Goal: Use online tool/utility: Utilize a website feature to perform a specific function

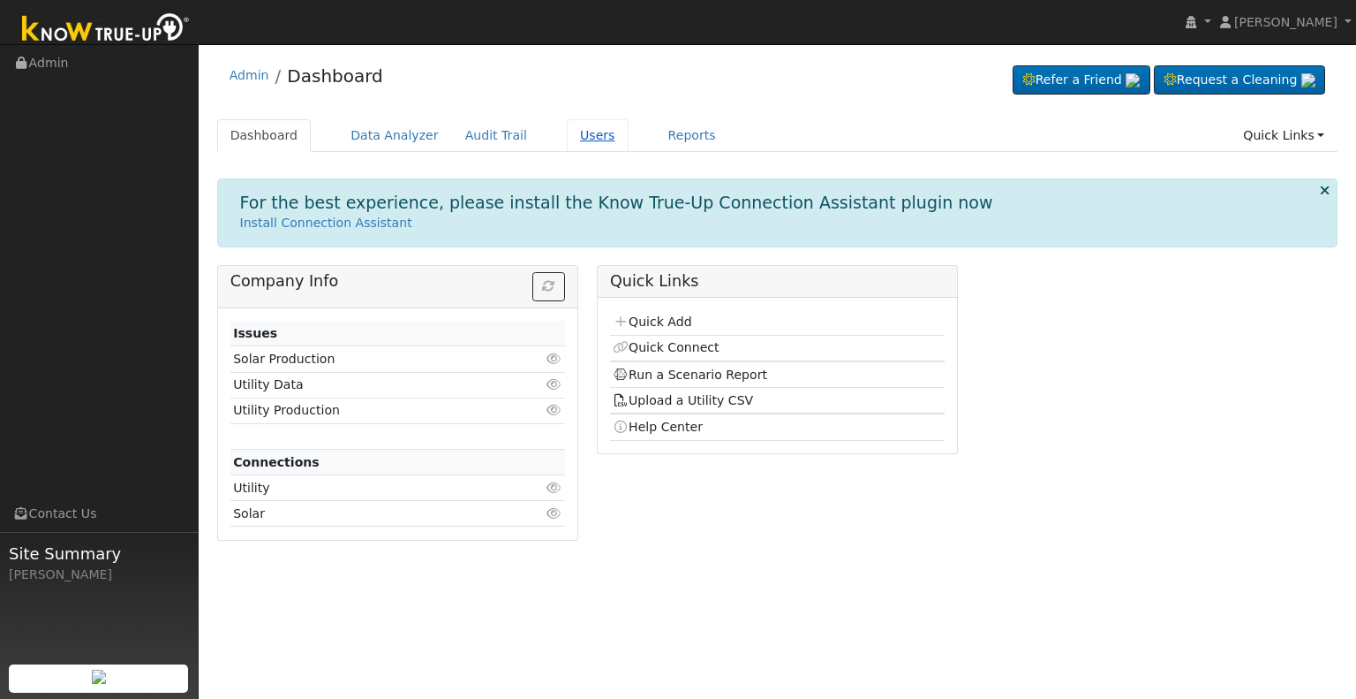
click at [567, 127] on link "Users" at bounding box center [598, 135] width 62 height 33
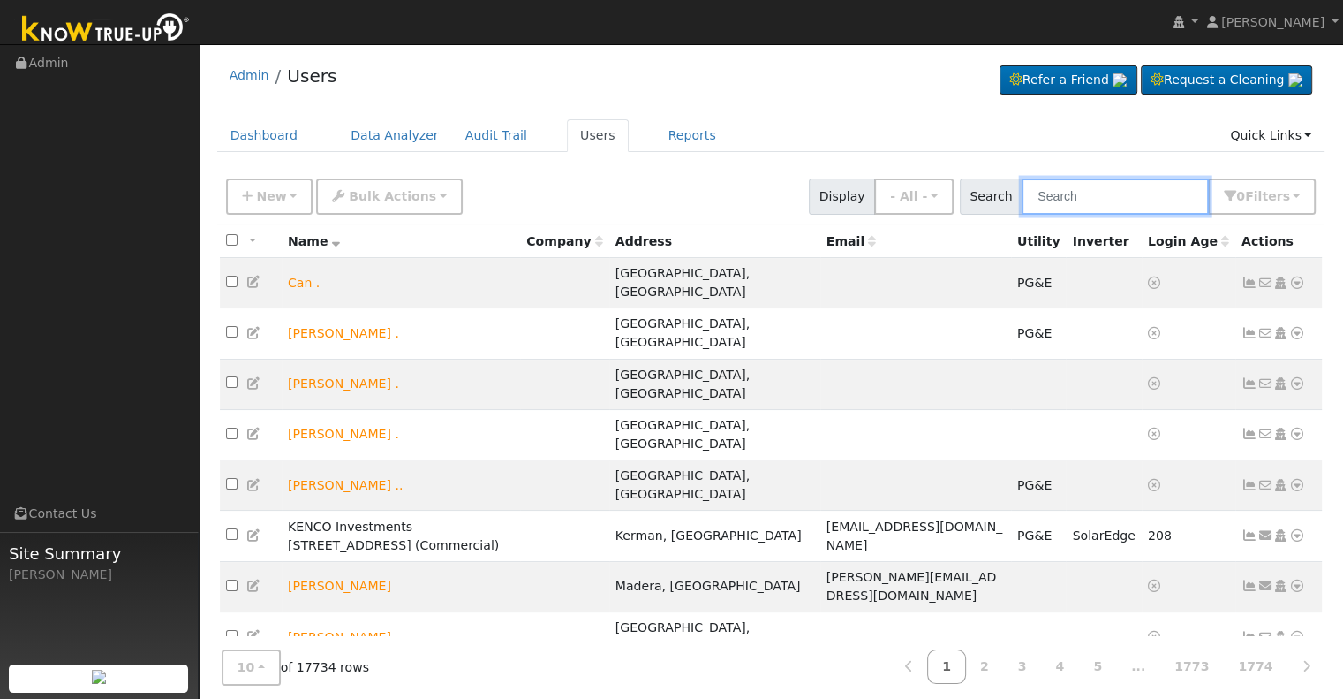
click at [1082, 199] on input "text" at bounding box center [1115, 196] width 187 height 36
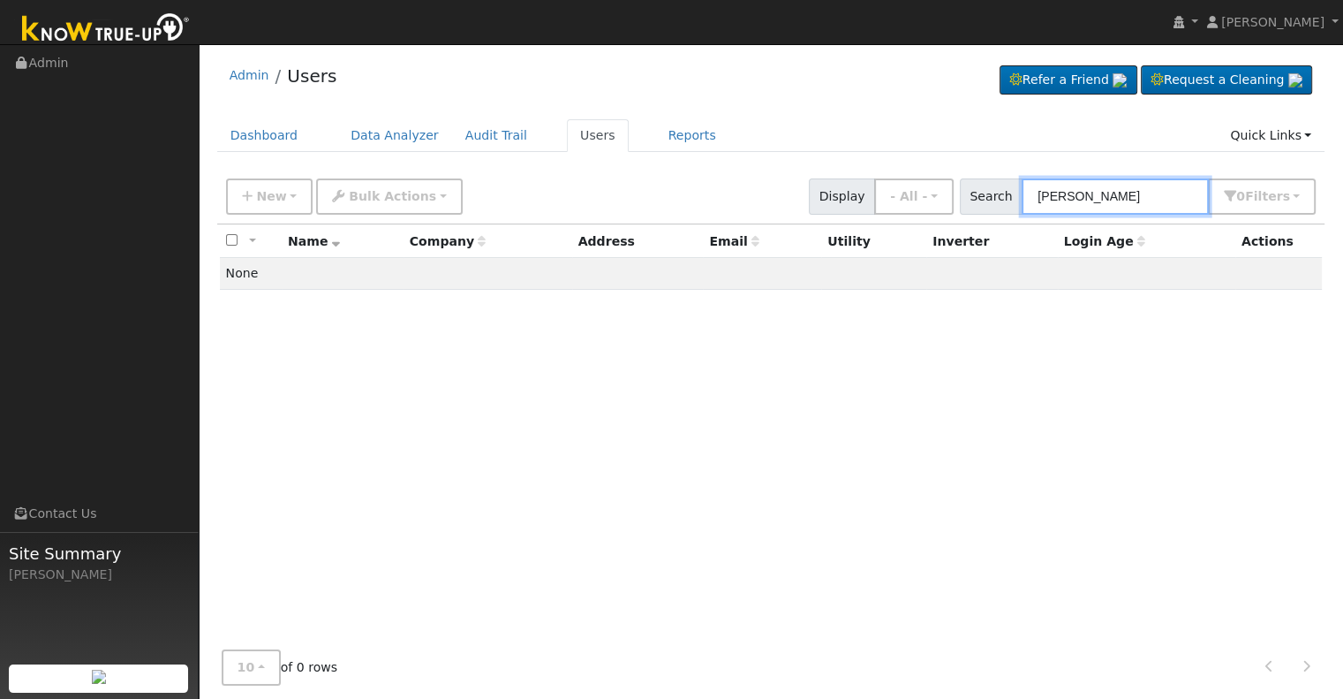
drag, startPoint x: 1069, startPoint y: 192, endPoint x: 1080, endPoint y: 219, distance: 29.4
click at [1070, 193] on input "chatles cody" at bounding box center [1115, 196] width 187 height 36
click at [1091, 196] on input "charles cody" at bounding box center [1115, 196] width 187 height 36
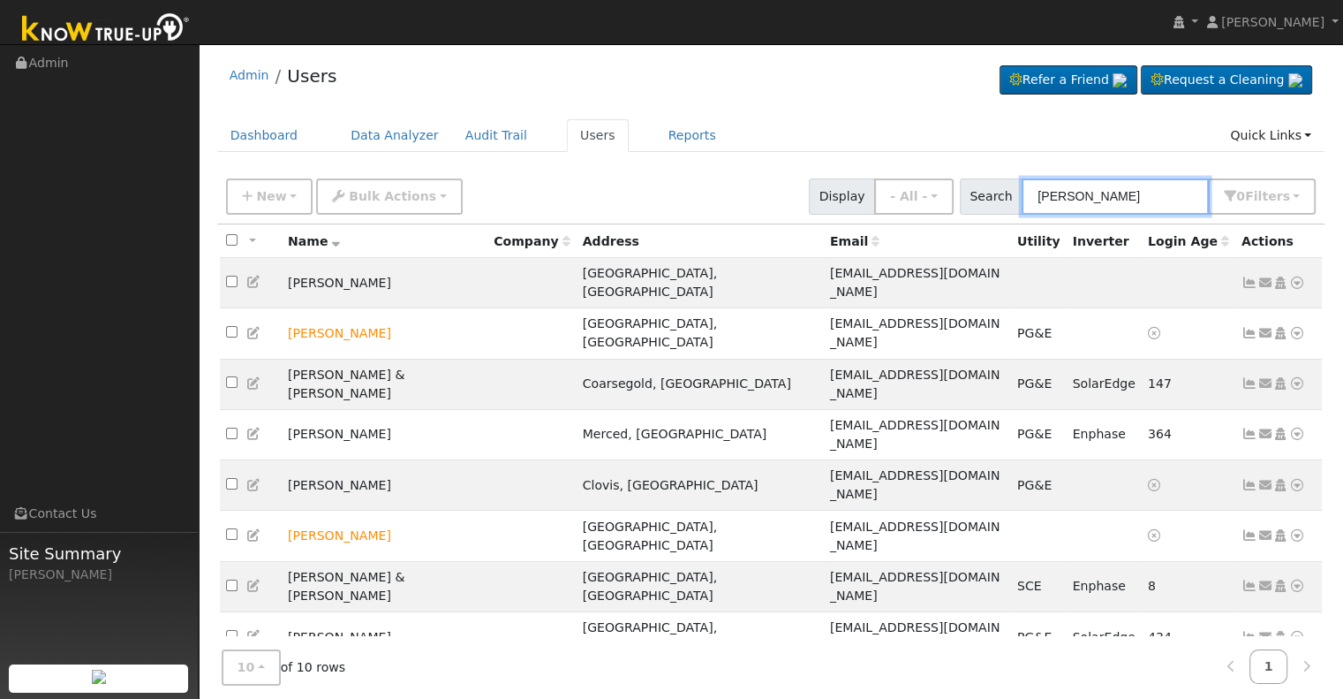
click at [1046, 196] on input "cody" at bounding box center [1115, 196] width 187 height 36
drag, startPoint x: 1046, startPoint y: 196, endPoint x: 1129, endPoint y: 195, distance: 83.9
click at [1129, 195] on input "cody" at bounding box center [1115, 196] width 187 height 36
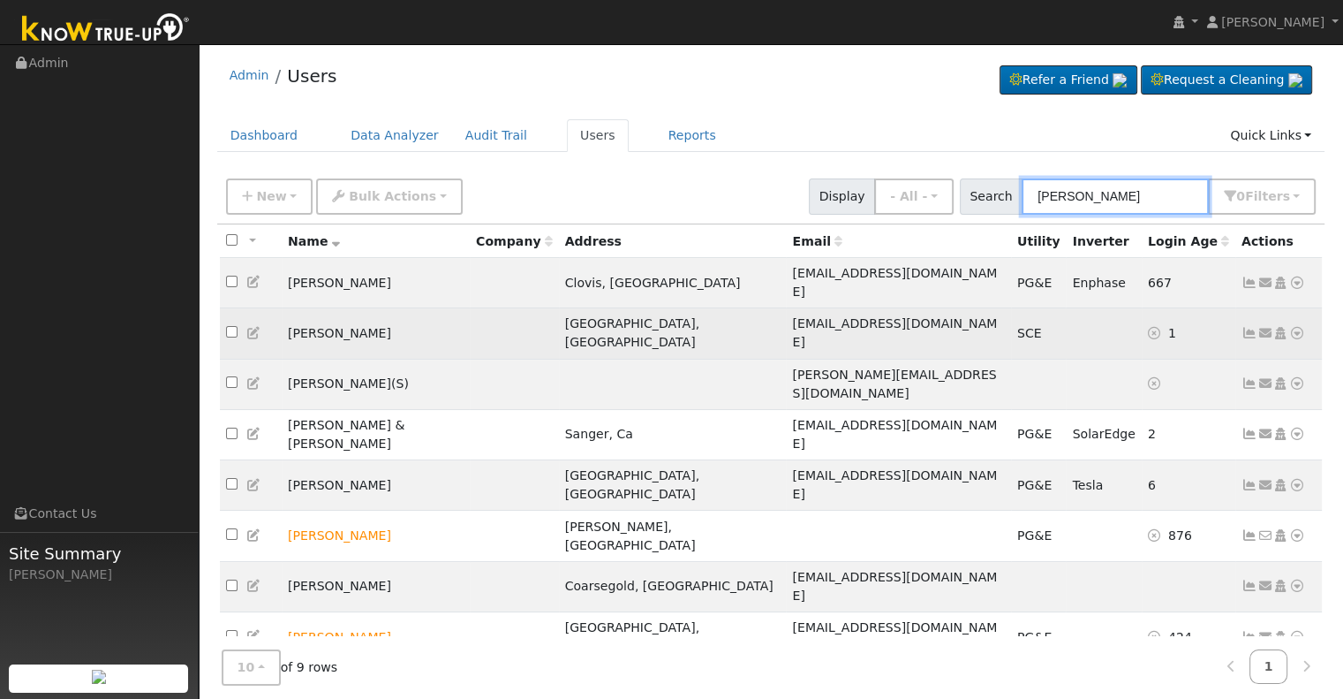
type input "cory"
click at [1296, 327] on icon at bounding box center [1297, 333] width 16 height 12
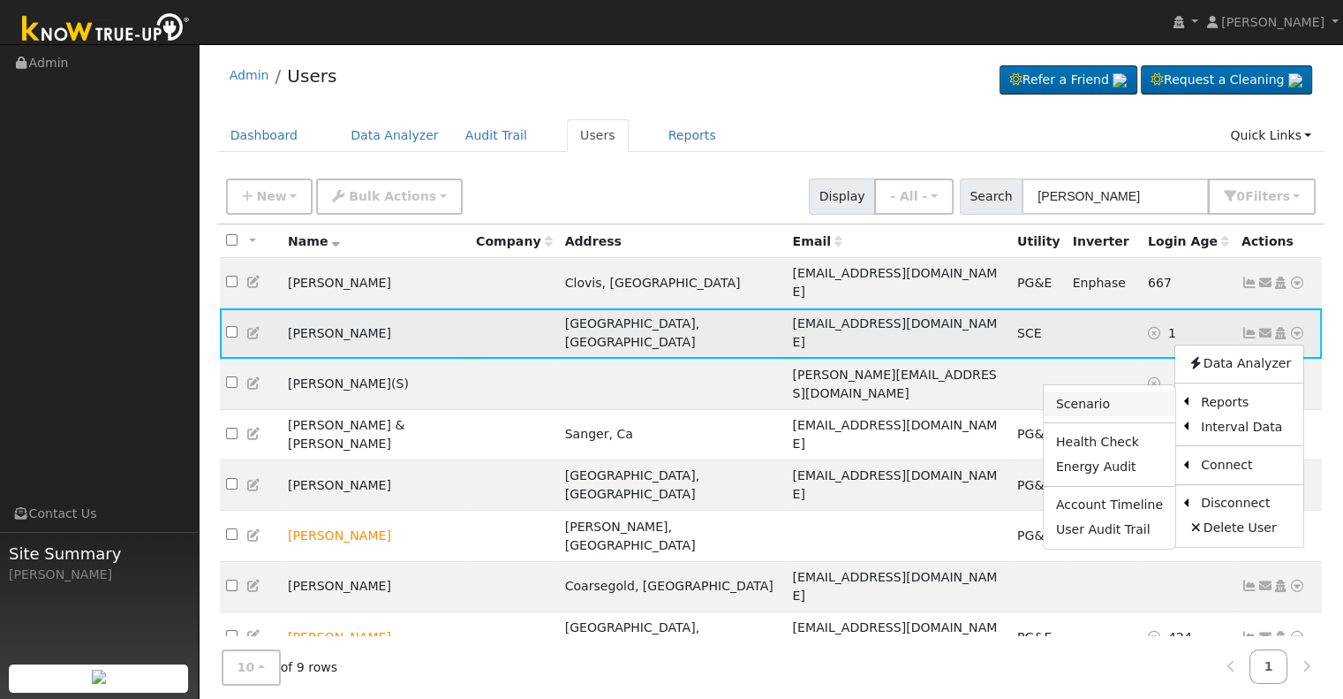
click at [1100, 391] on link "Scenario" at bounding box center [1110, 403] width 132 height 25
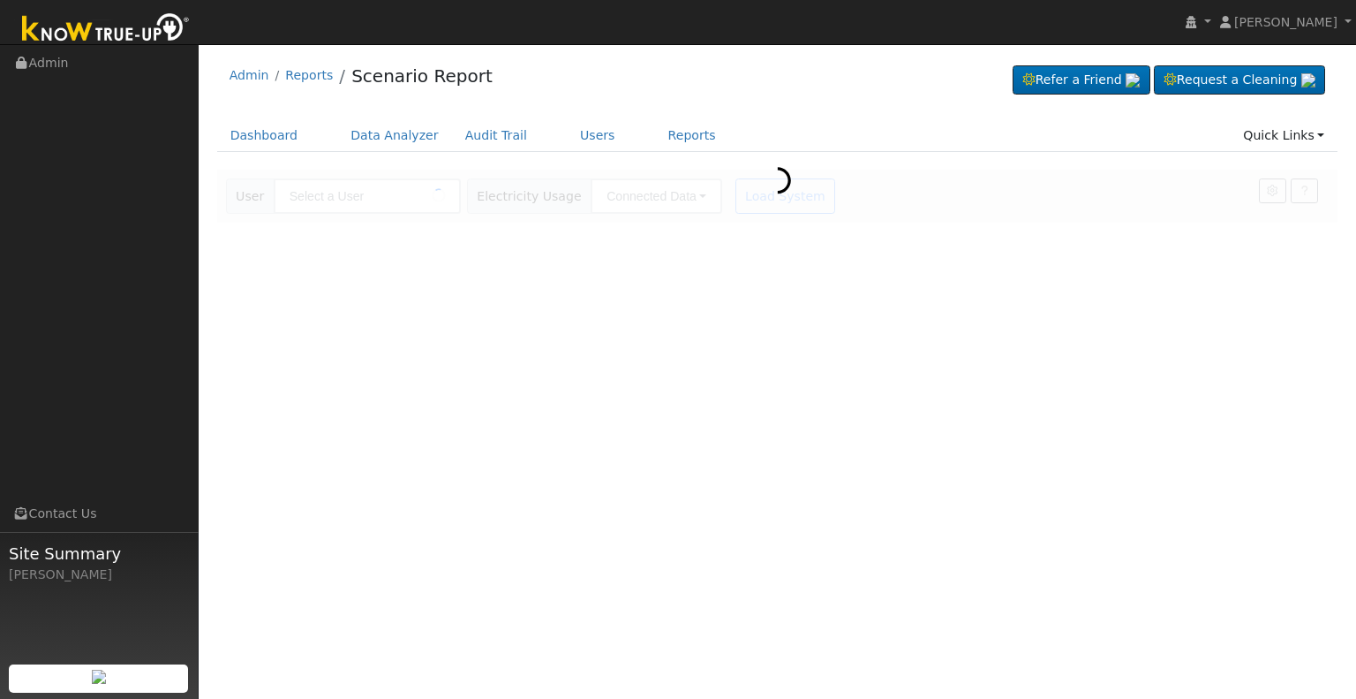
type input "[PERSON_NAME]"
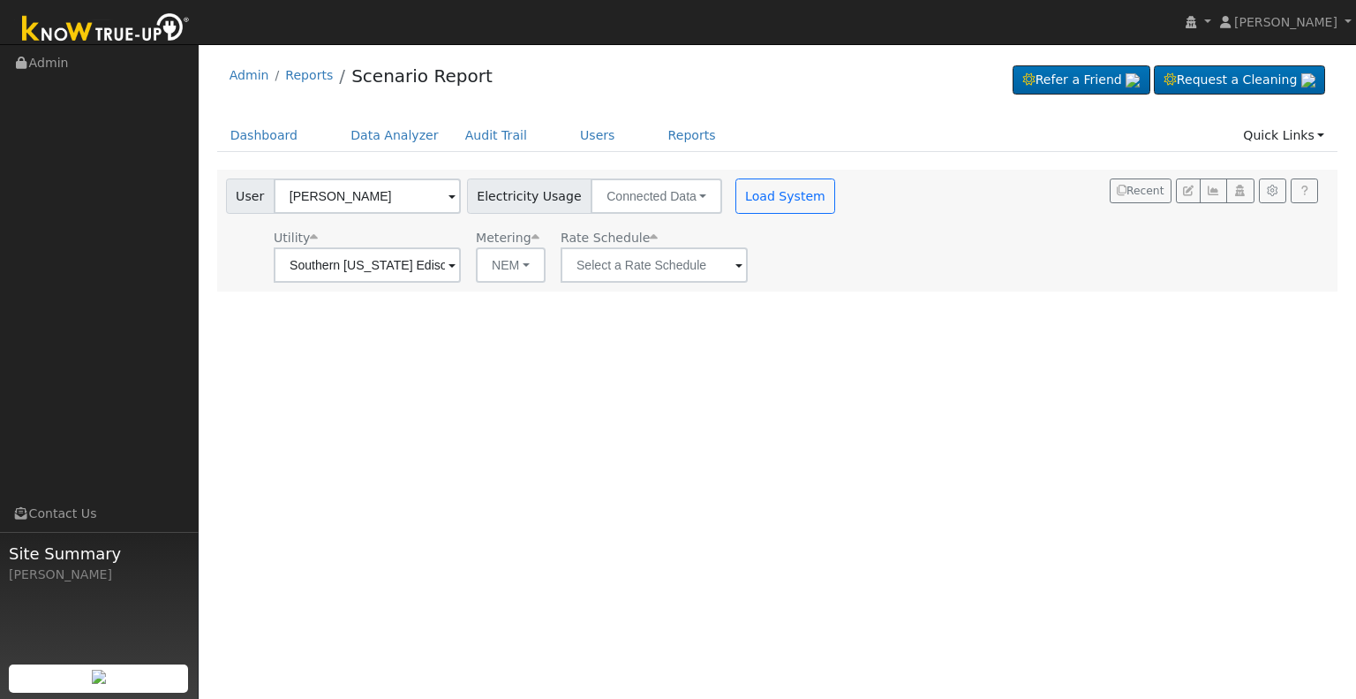
click at [456, 264] on span at bounding box center [452, 266] width 7 height 20
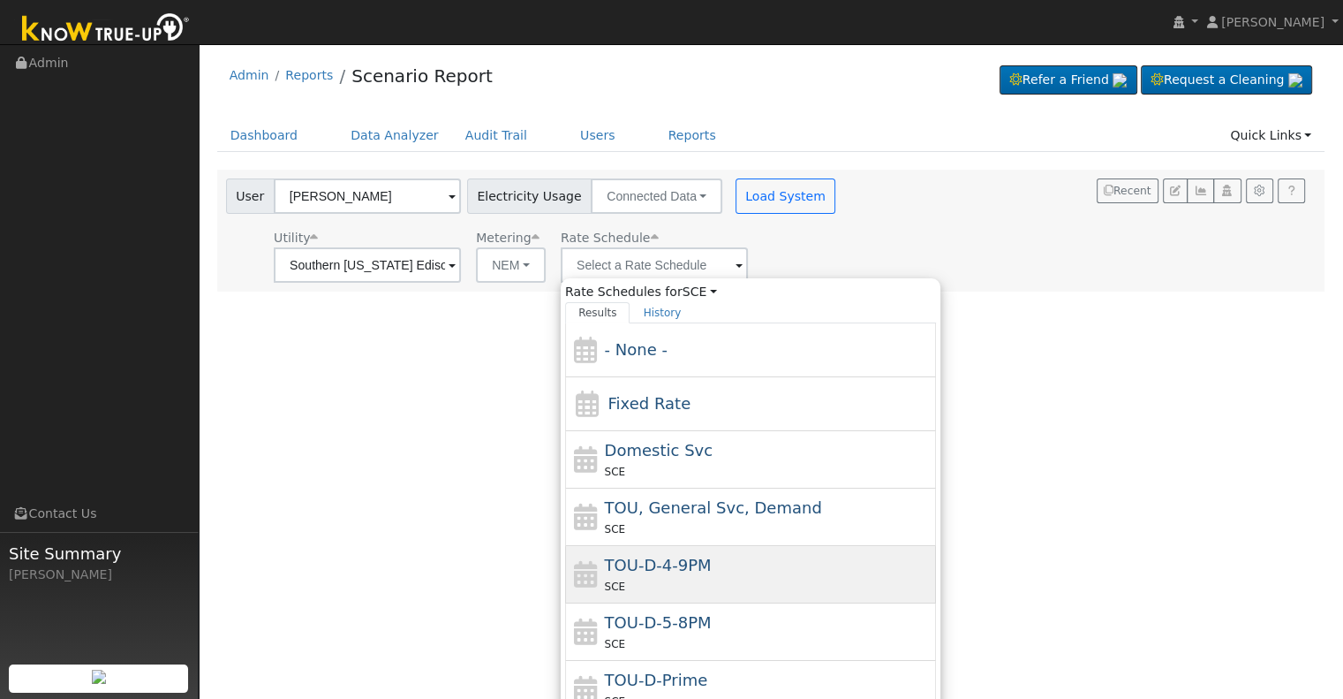
click at [759, 572] on div "TOU-D-4-9PM SCE" at bounding box center [769, 574] width 328 height 42
type input "TOU-D-4-9PM"
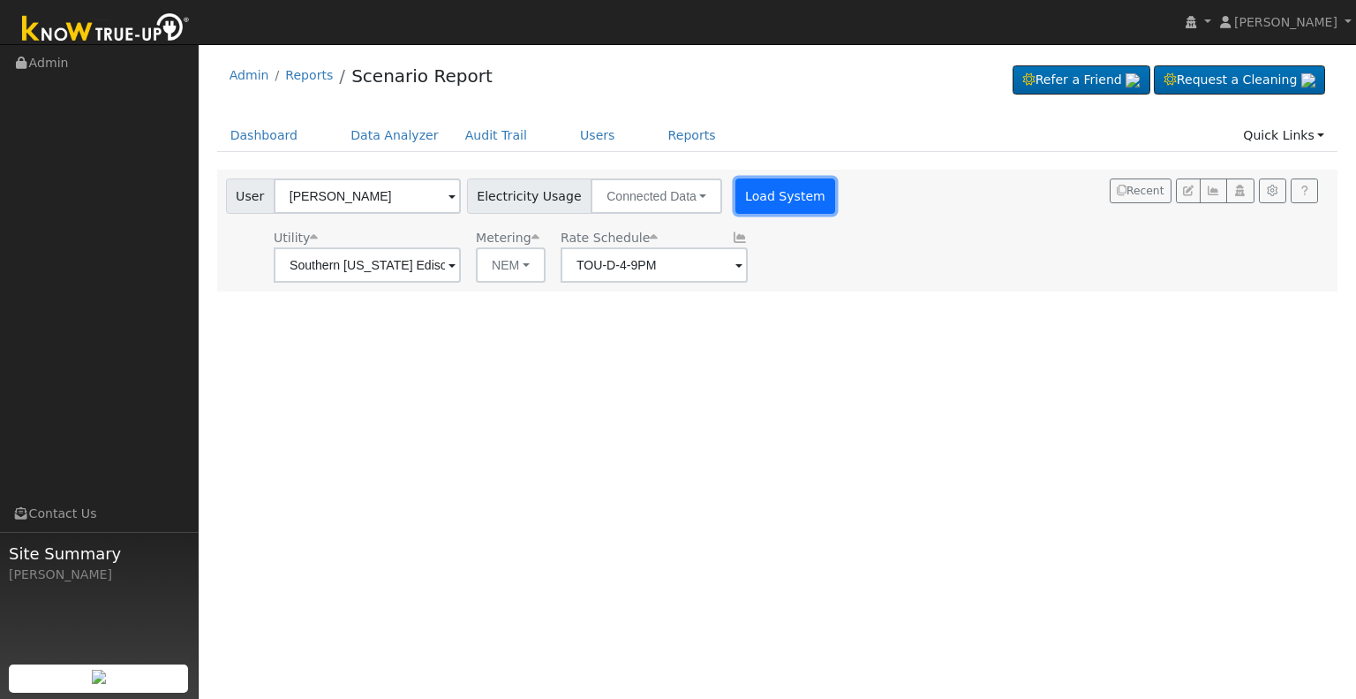
click at [758, 193] on button "Load System" at bounding box center [786, 195] width 101 height 35
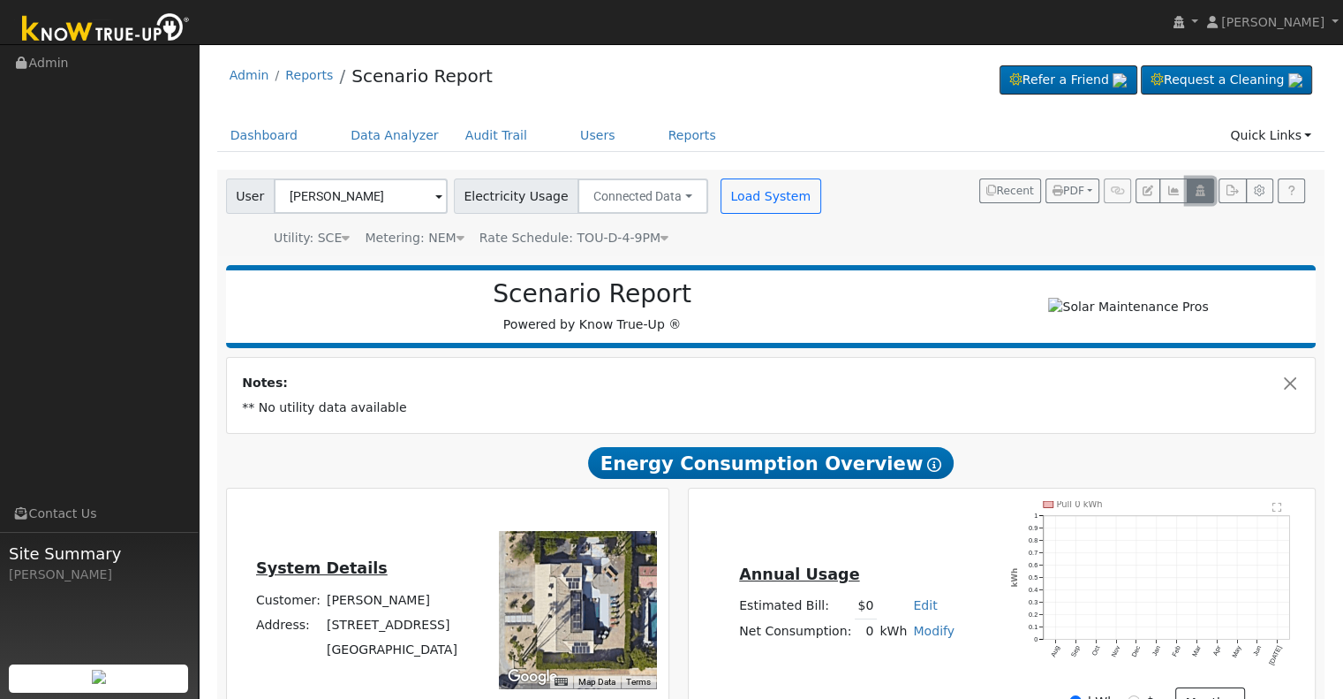
click at [1204, 189] on icon "button" at bounding box center [1200, 190] width 13 height 11
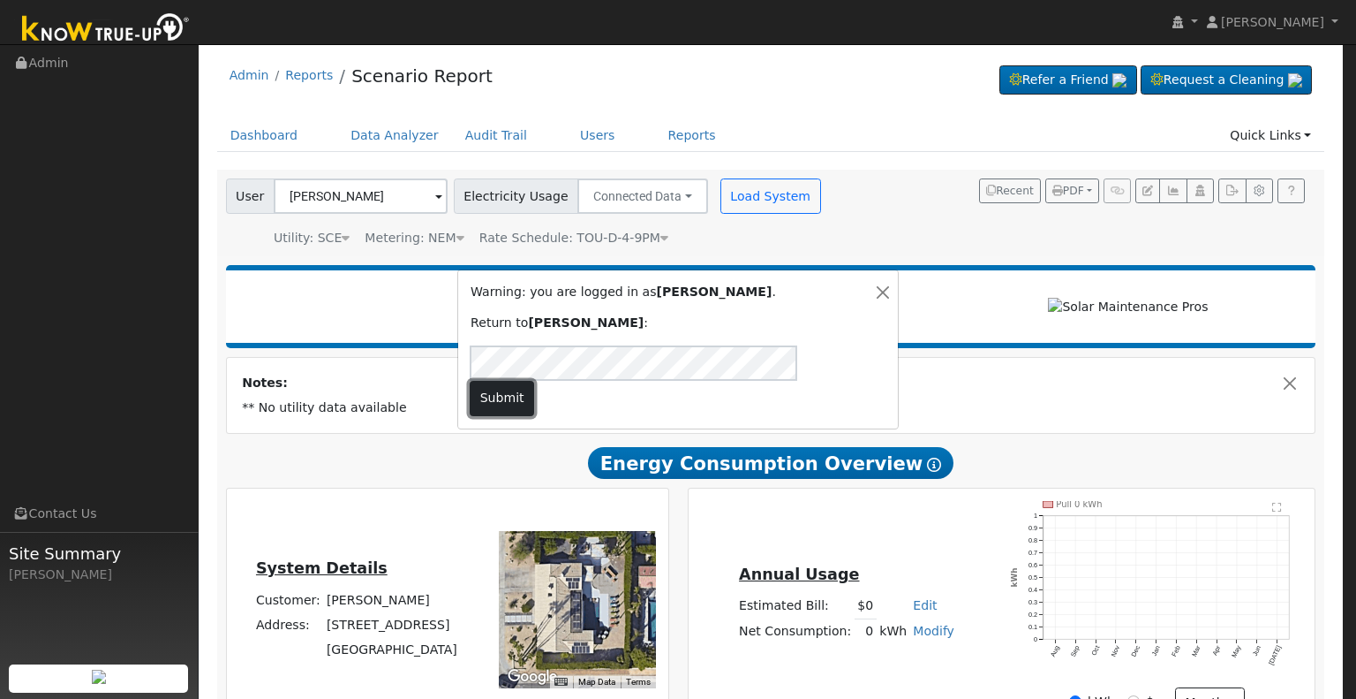
click at [534, 383] on button "Submit" at bounding box center [502, 398] width 64 height 35
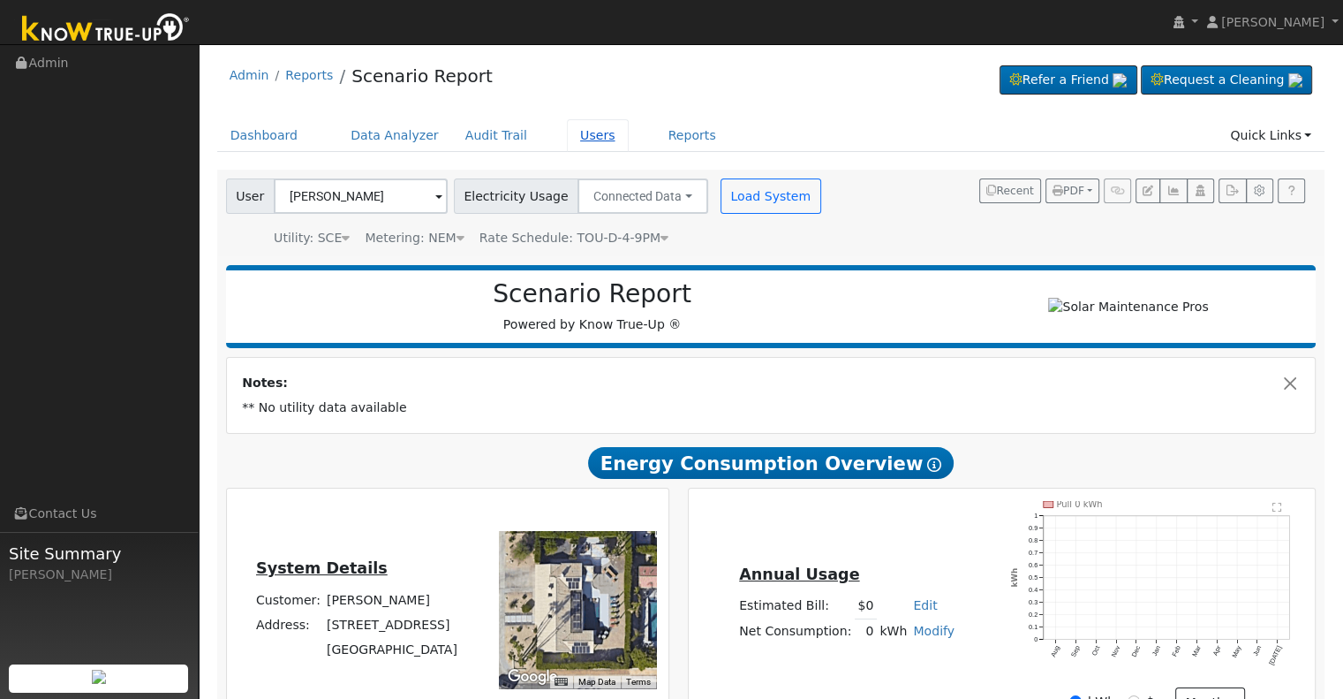
click at [579, 135] on link "Users" at bounding box center [598, 135] width 62 height 33
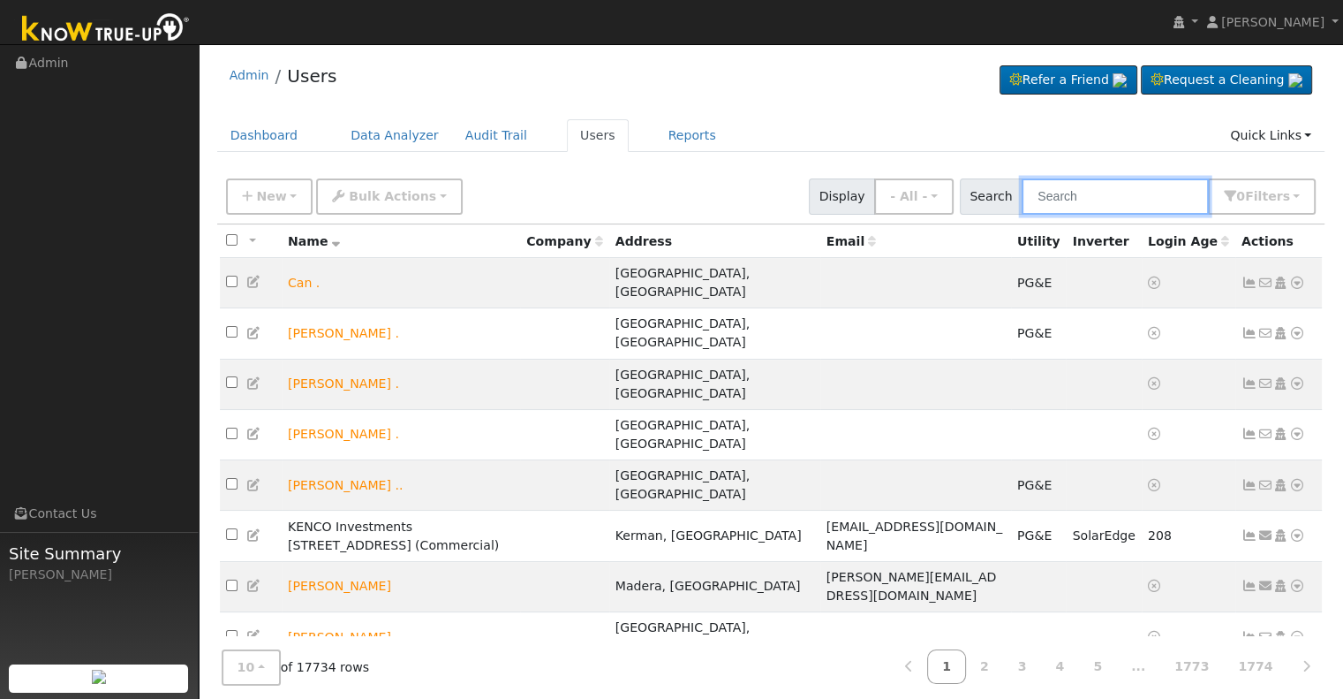
click at [1091, 196] on input "text" at bounding box center [1115, 196] width 187 height 36
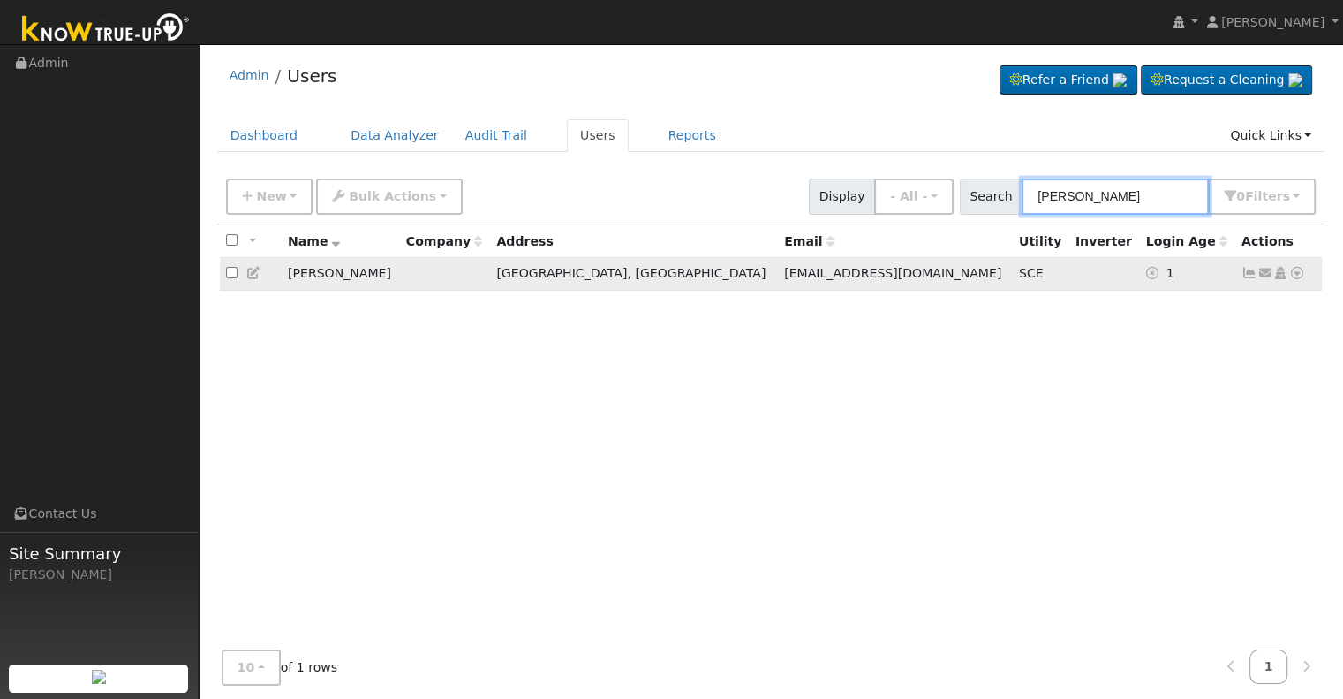
type input "charles cory"
click at [1281, 276] on icon at bounding box center [1281, 273] width 16 height 12
